Goal: Task Accomplishment & Management: Use online tool/utility

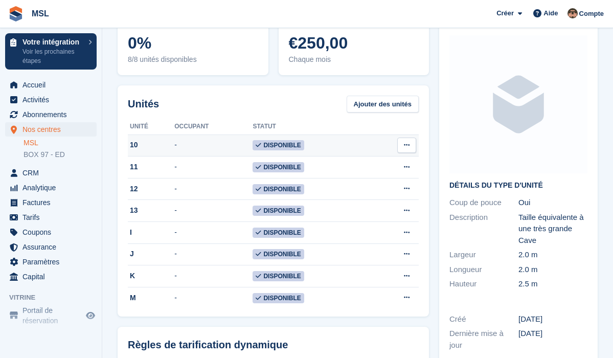
scroll to position [88, 0]
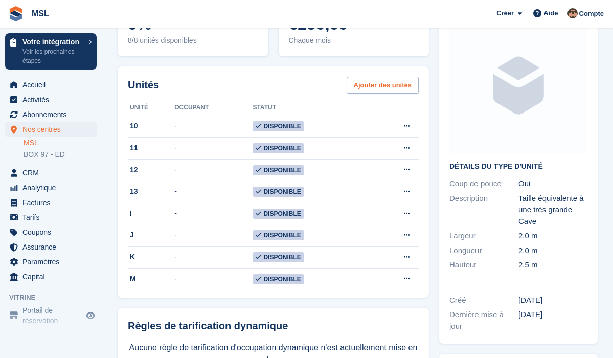
click at [383, 85] on link "Ajouter des unités" at bounding box center [382, 85] width 72 height 17
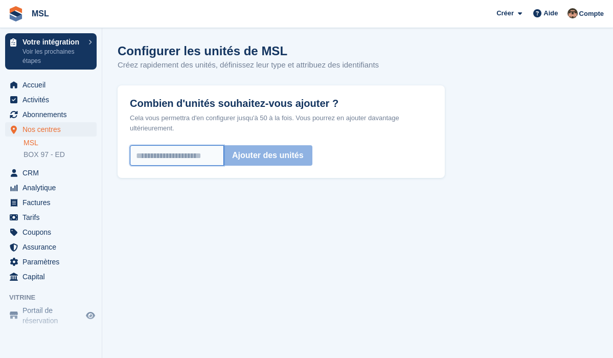
click at [149, 156] on input "Combien d'unités souhaitez-vous ajouter ?" at bounding box center [177, 155] width 94 height 20
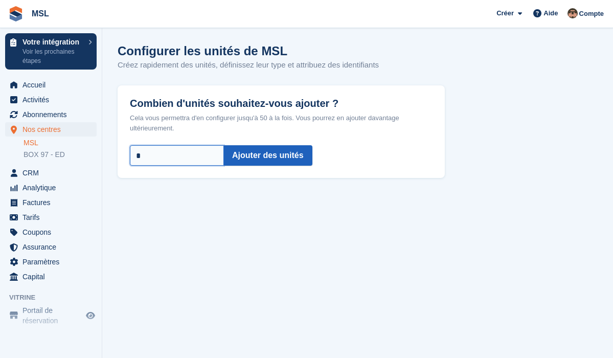
type input "*"
click at [304, 150] on button "Ajouter des unités" at bounding box center [267, 155] width 89 height 20
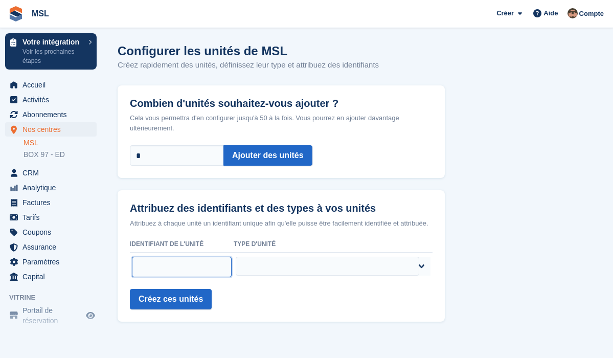
click at [143, 275] on input "text" at bounding box center [182, 267] width 100 height 20
type input "**"
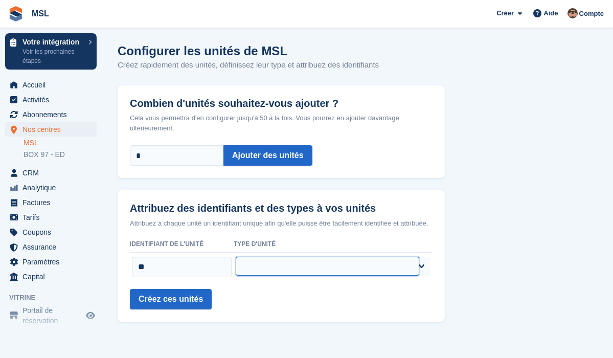
select select "*****"
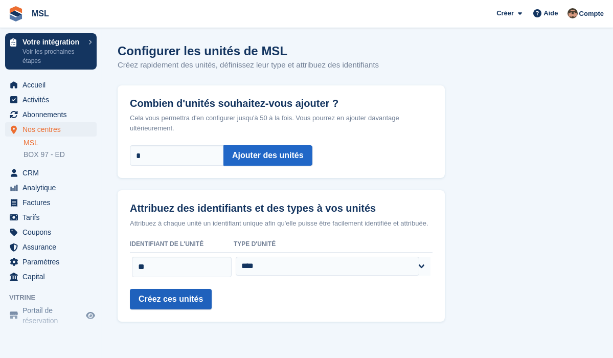
click at [170, 304] on button "Créez ces unités" at bounding box center [171, 299] width 82 height 20
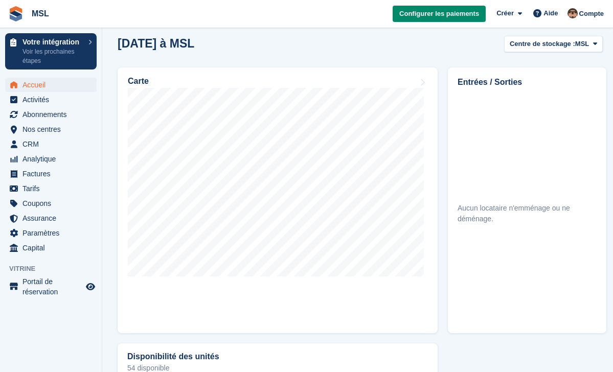
scroll to position [295, 0]
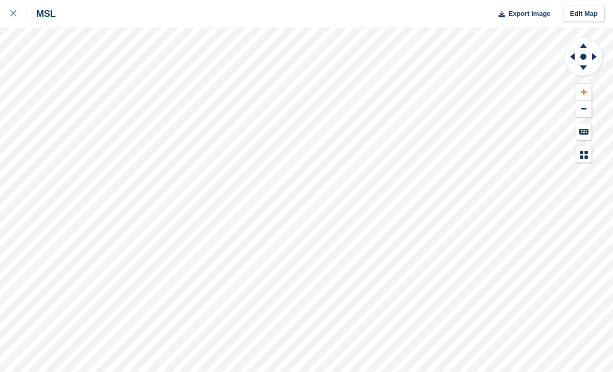
click at [581, 90] on icon at bounding box center [584, 91] width 6 height 7
click at [569, 59] on icon at bounding box center [570, 56] width 13 height 27
click at [588, 94] on button at bounding box center [583, 92] width 15 height 17
click at [571, 58] on icon at bounding box center [570, 56] width 13 height 27
click at [595, 57] on icon at bounding box center [594, 56] width 5 height 7
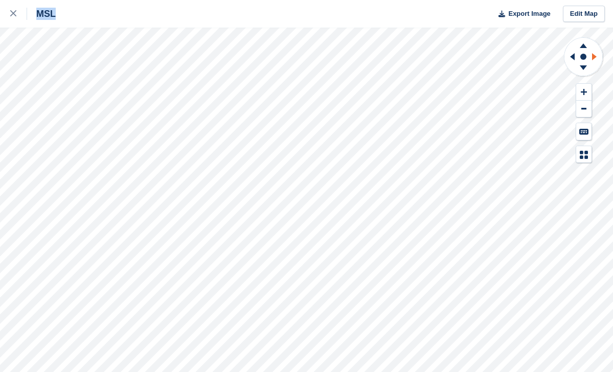
click at [595, 57] on icon at bounding box center [594, 56] width 5 height 7
click at [573, 58] on icon at bounding box center [572, 56] width 5 height 7
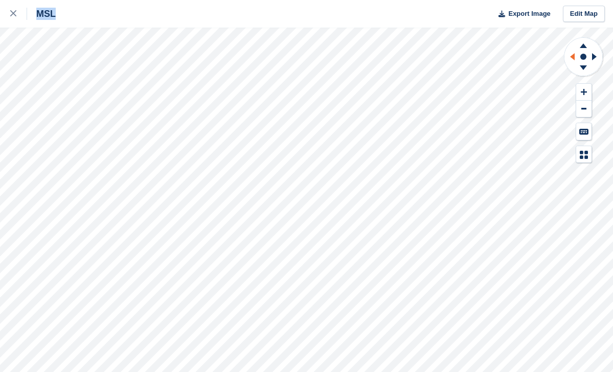
click at [573, 58] on icon at bounding box center [572, 56] width 5 height 7
click at [578, 45] on icon at bounding box center [583, 44] width 27 height 13
click at [584, 41] on icon at bounding box center [583, 44] width 27 height 13
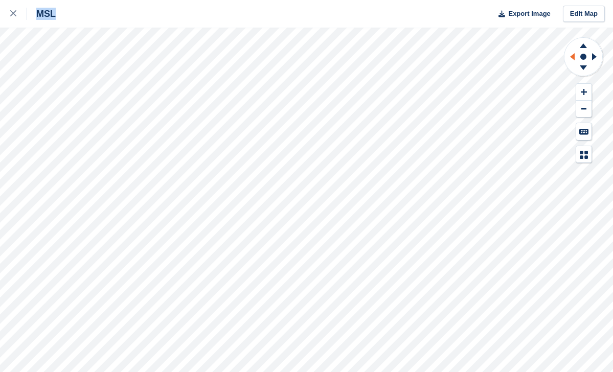
click at [575, 59] on icon at bounding box center [570, 56] width 13 height 27
click at [583, 48] on icon at bounding box center [583, 45] width 7 height 5
click at [583, 68] on icon at bounding box center [583, 67] width 7 height 5
click at [583, 49] on icon at bounding box center [583, 44] width 27 height 13
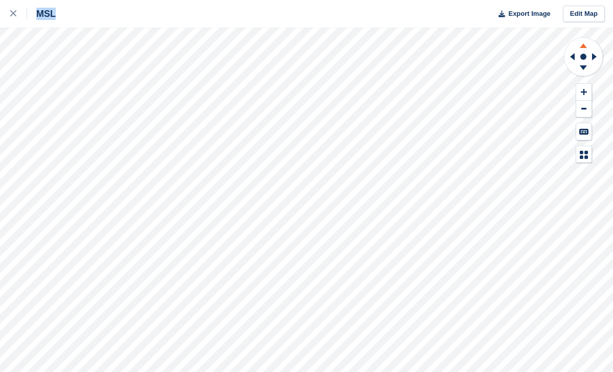
click at [583, 49] on icon at bounding box center [583, 44] width 27 height 13
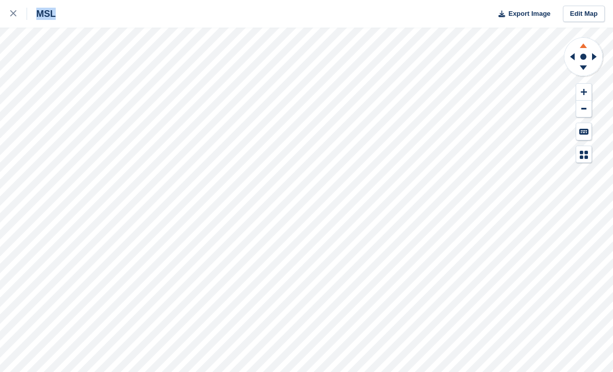
click at [583, 49] on icon at bounding box center [583, 44] width 27 height 13
click at [580, 109] on button at bounding box center [583, 109] width 15 height 17
click at [573, 57] on icon at bounding box center [572, 56] width 5 height 7
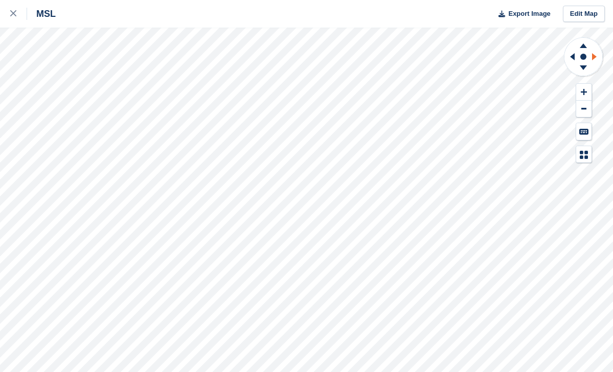
click at [594, 57] on icon at bounding box center [594, 56] width 5 height 7
click at [582, 70] on icon at bounding box center [583, 69] width 27 height 13
click at [582, 40] on icon at bounding box center [583, 44] width 27 height 13
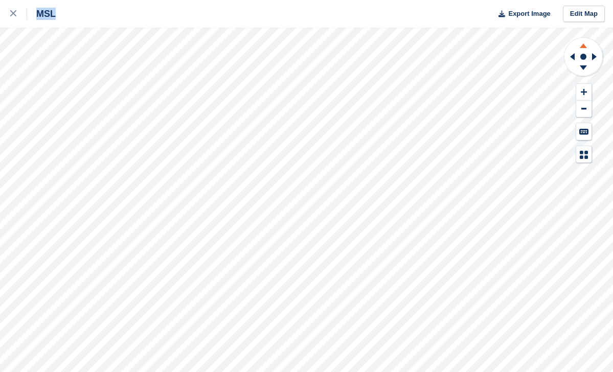
click at [582, 40] on icon at bounding box center [583, 44] width 27 height 13
click at [582, 69] on icon at bounding box center [583, 69] width 27 height 13
click at [586, 42] on icon at bounding box center [583, 44] width 27 height 13
click at [580, 91] on button at bounding box center [583, 92] width 15 height 17
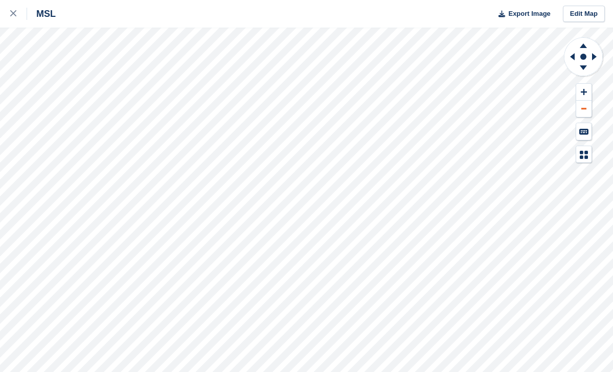
click at [584, 103] on button at bounding box center [583, 109] width 15 height 17
click at [586, 48] on icon at bounding box center [583, 45] width 7 height 5
click at [585, 69] on icon at bounding box center [583, 69] width 27 height 13
click at [578, 72] on icon at bounding box center [583, 69] width 27 height 13
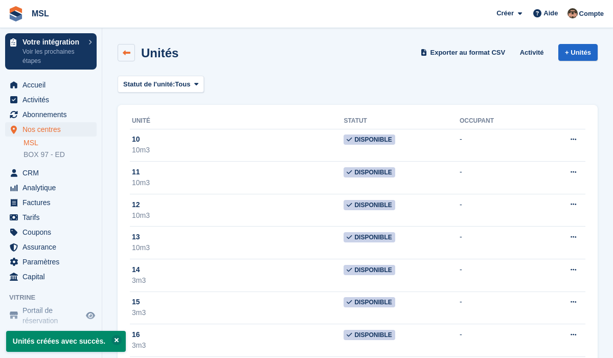
click at [124, 47] on link at bounding box center [126, 52] width 17 height 17
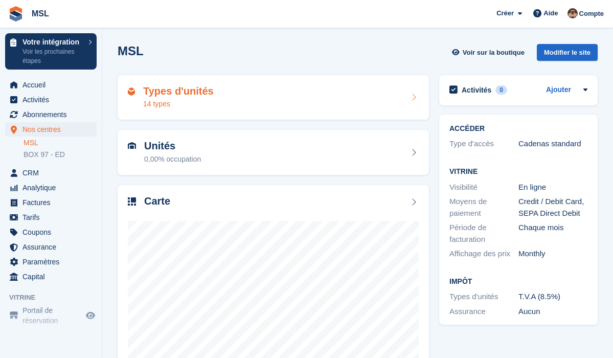
click at [258, 88] on div "Types d'unités 14 types" at bounding box center [273, 97] width 291 height 25
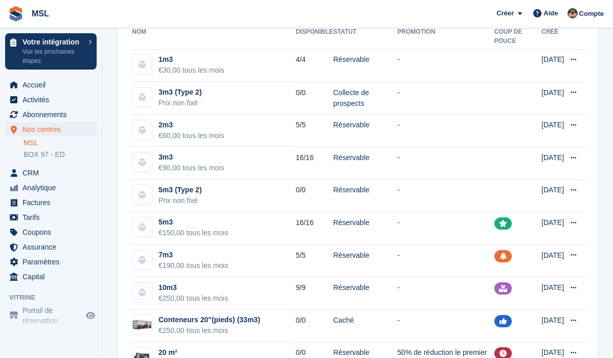
scroll to position [140, 0]
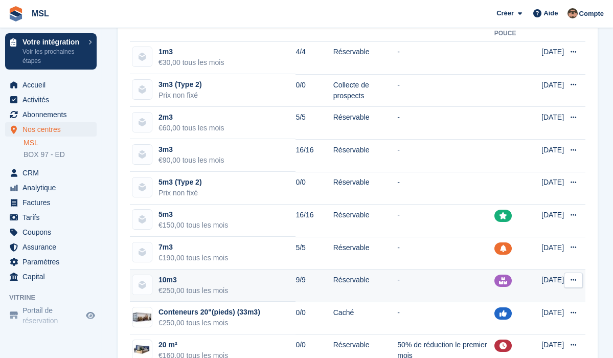
click at [307, 286] on td "9/9" at bounding box center [313, 285] width 37 height 33
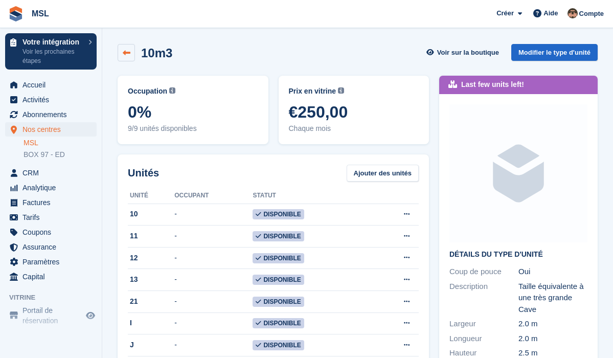
click at [125, 45] on link at bounding box center [126, 52] width 17 height 17
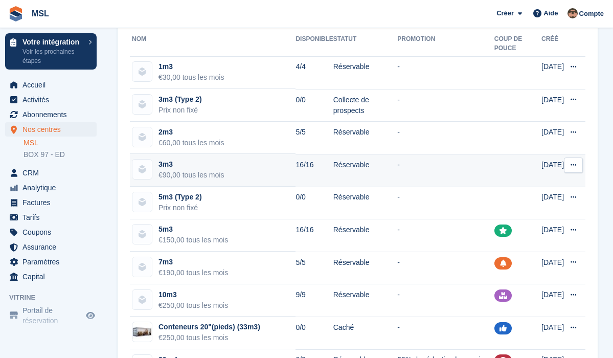
scroll to position [126, 0]
